Goal: Information Seeking & Learning: Learn about a topic

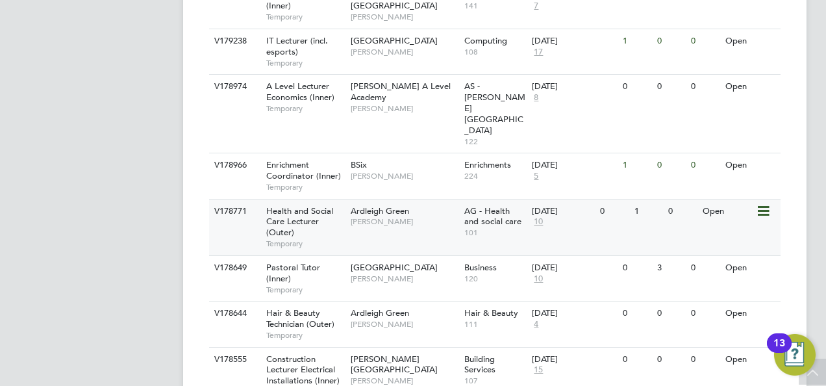
scroll to position [552, 0]
click at [320, 199] on div "Health and Social Care Lecturer (Outer) Temporary" at bounding box center [302, 227] width 91 height 56
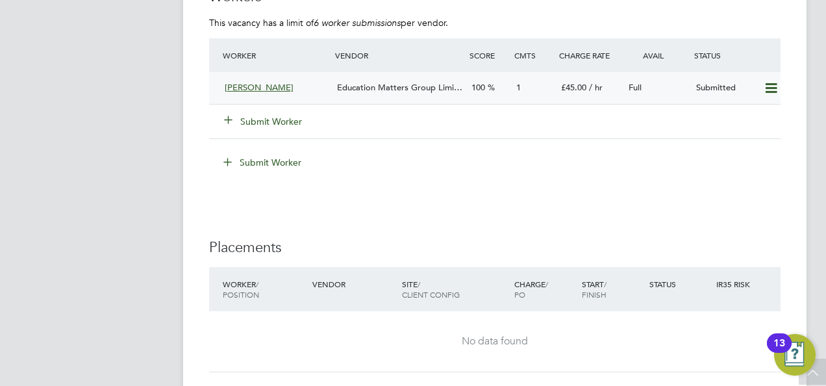
click at [367, 88] on span "Education Matters Group Limi…" at bounding box center [399, 87] width 125 height 11
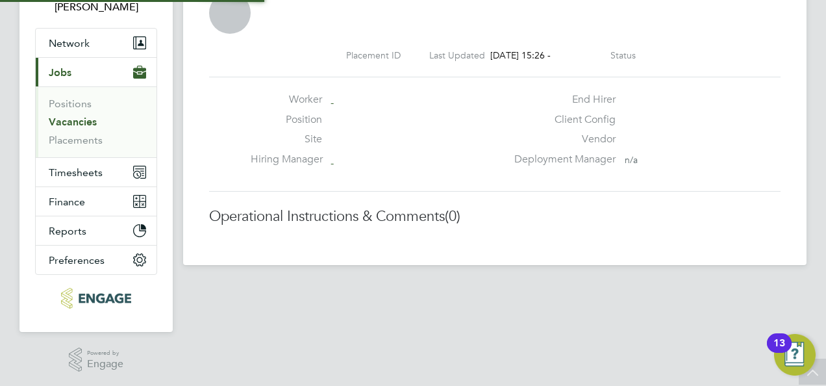
scroll to position [6, 6]
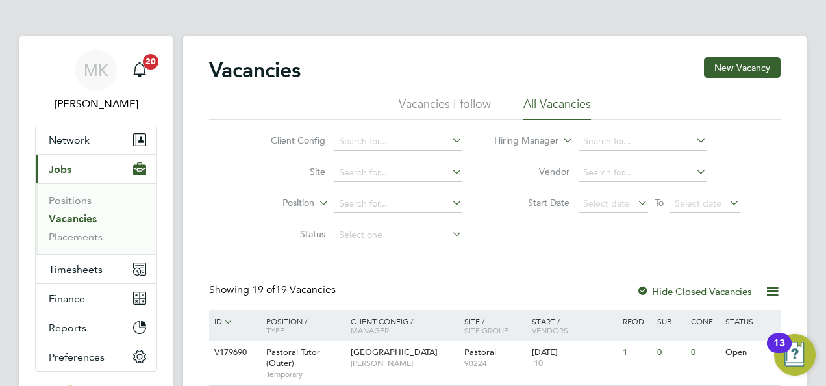
click at [95, 220] on link "Vacancies" at bounding box center [73, 218] width 48 height 12
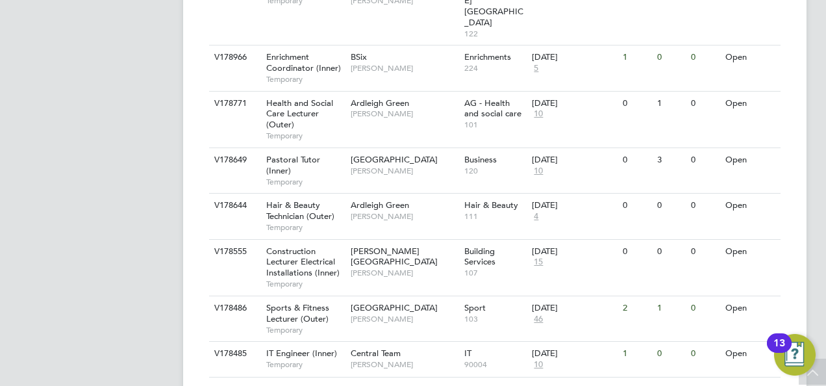
scroll to position [585, 0]
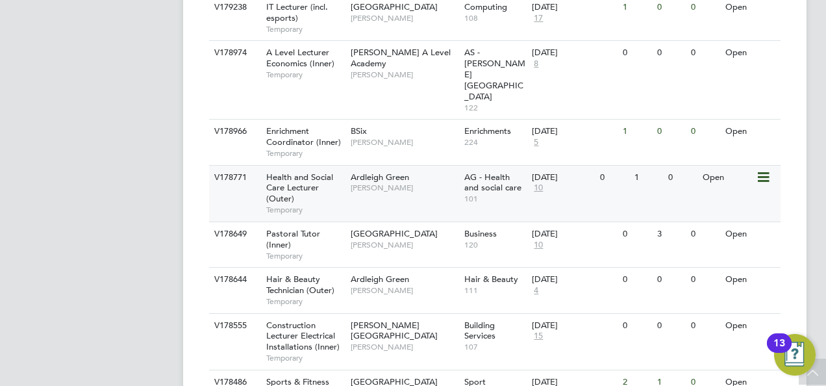
click at [318, 171] on span "Health and Social Care Lecturer (Outer)" at bounding box center [299, 187] width 67 height 33
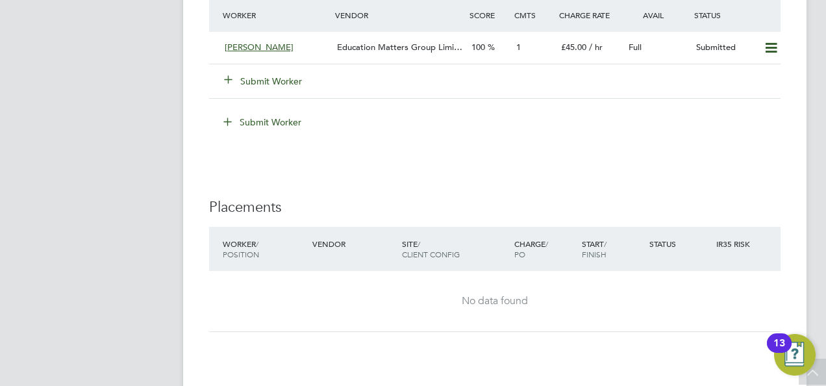
scroll to position [2209, 0]
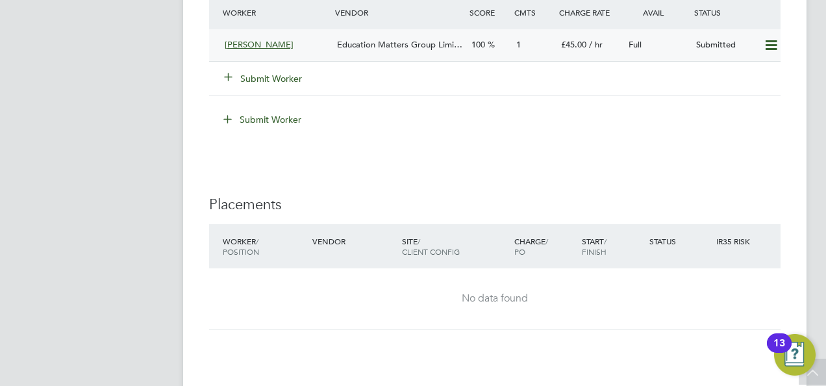
click at [412, 49] on div "Education Matters Group Limi…" at bounding box center [399, 44] width 134 height 21
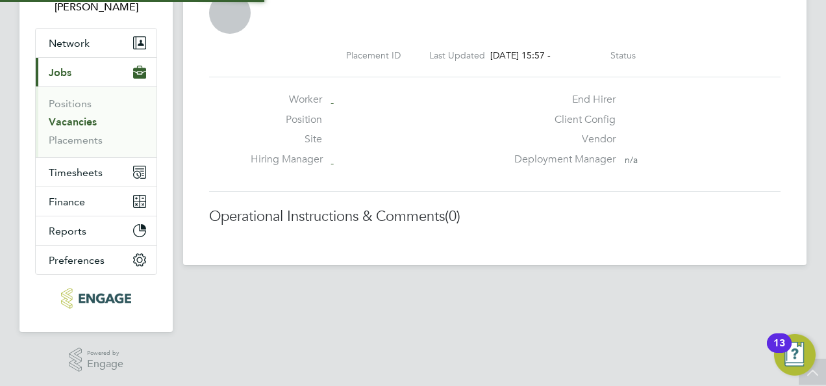
scroll to position [6, 6]
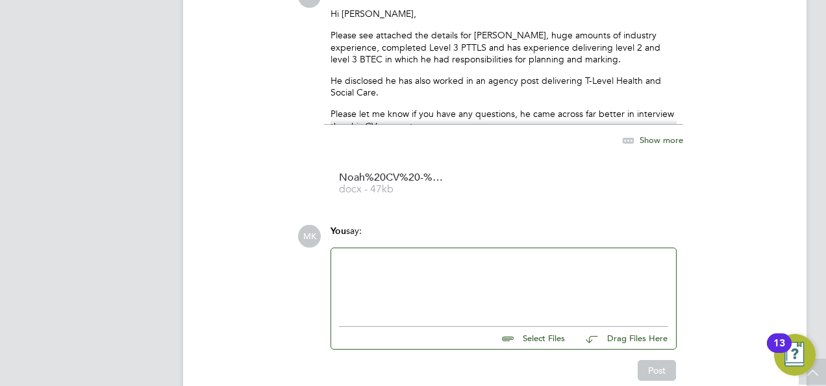
click at [652, 136] on span "Show more" at bounding box center [662, 139] width 44 height 11
